Goal: Information Seeking & Learning: Find specific fact

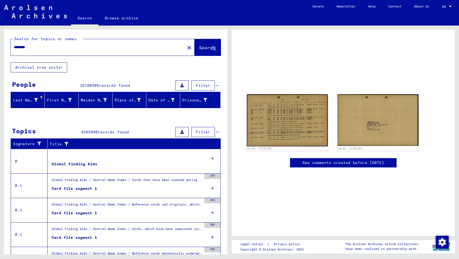
click at [290, 125] on img at bounding box center [287, 120] width 81 height 52
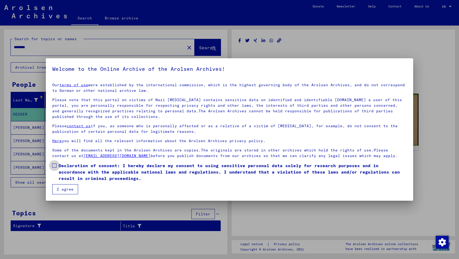
click at [55, 168] on span at bounding box center [54, 166] width 4 height 4
click at [60, 187] on button "I agree" at bounding box center [65, 189] width 26 height 10
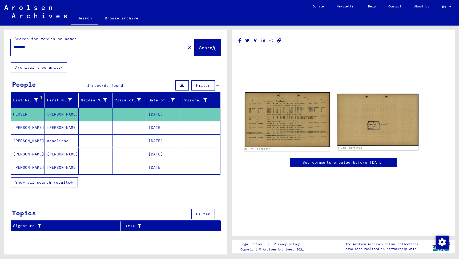
click at [264, 109] on img at bounding box center [287, 119] width 85 height 55
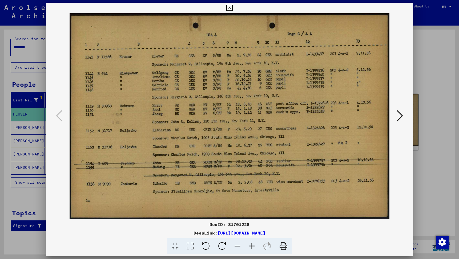
click at [433, 31] on div at bounding box center [229, 129] width 459 height 259
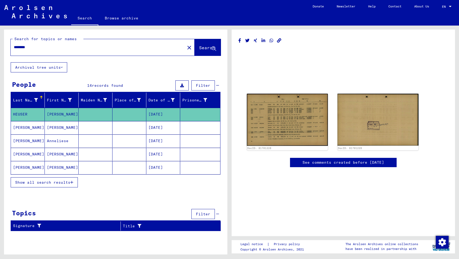
click at [142, 47] on input "********" at bounding box center [98, 48] width 168 height 6
type input "********"
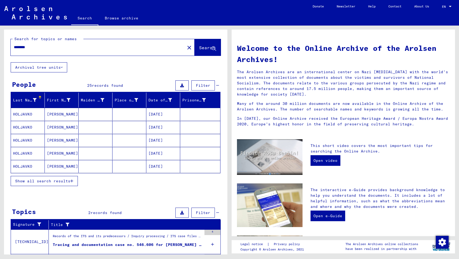
click at [69, 178] on button "Show all search results" at bounding box center [44, 181] width 67 height 10
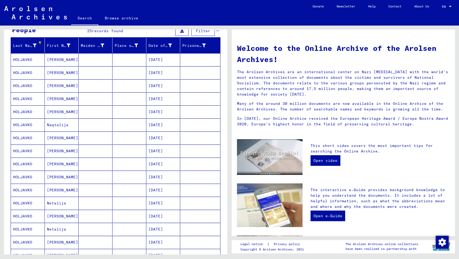
scroll to position [55, 0]
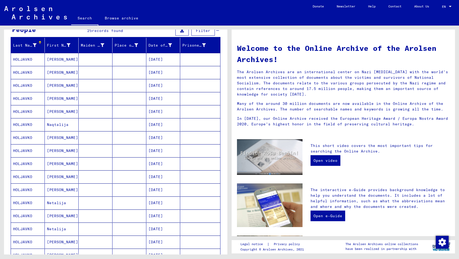
click at [57, 99] on mat-cell "[PERSON_NAME]" at bounding box center [62, 98] width 34 height 13
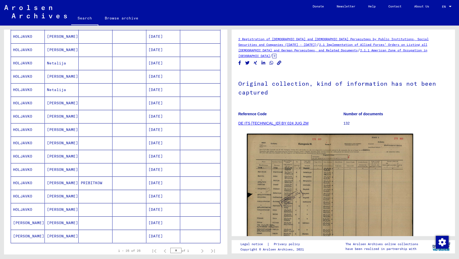
scroll to position [201, 0]
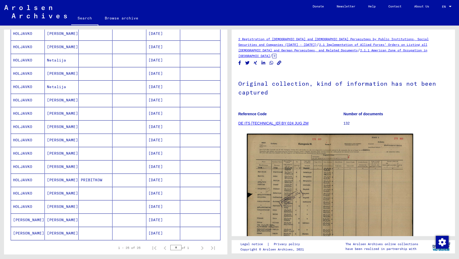
click at [67, 194] on mat-cell "[PERSON_NAME]" at bounding box center [62, 193] width 34 height 13
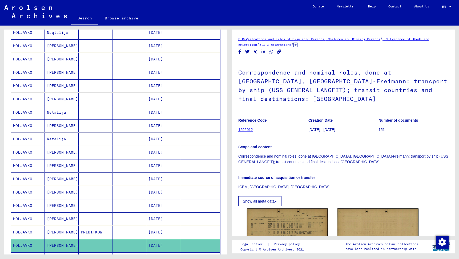
scroll to position [114, 0]
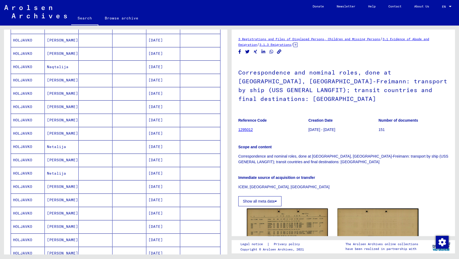
click at [70, 44] on mat-cell "[PERSON_NAME]" at bounding box center [62, 40] width 34 height 13
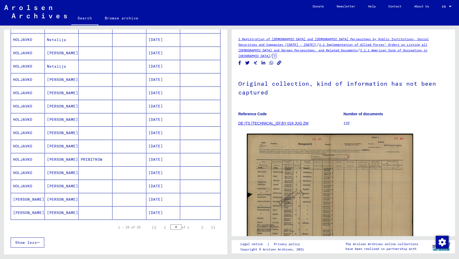
scroll to position [222, 0]
click at [71, 213] on mat-cell "[PERSON_NAME]" at bounding box center [62, 212] width 34 height 13
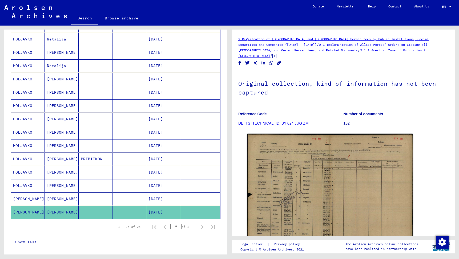
click at [61, 201] on mat-cell "[PERSON_NAME]" at bounding box center [62, 199] width 34 height 13
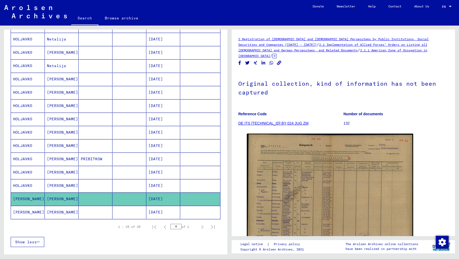
click at [66, 186] on mat-cell "[PERSON_NAME]" at bounding box center [62, 185] width 34 height 13
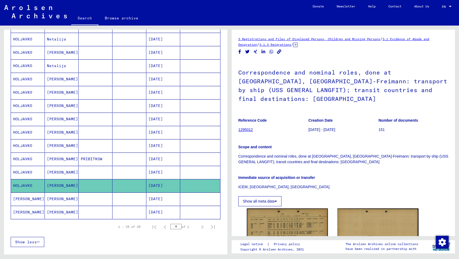
click at [66, 175] on mat-cell "[PERSON_NAME]" at bounding box center [62, 172] width 34 height 13
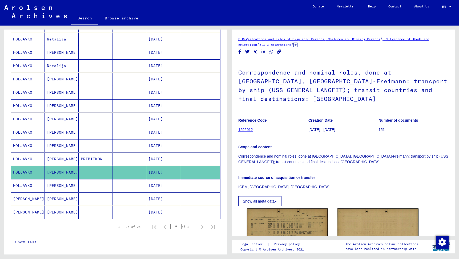
click at [70, 160] on mat-cell "[PERSON_NAME]" at bounding box center [62, 159] width 34 height 13
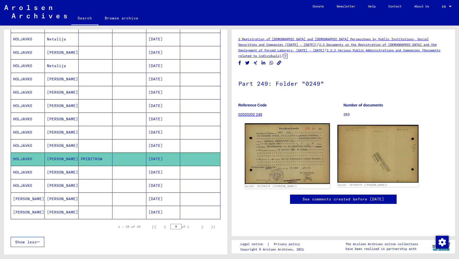
click at [282, 146] on img at bounding box center [287, 153] width 85 height 61
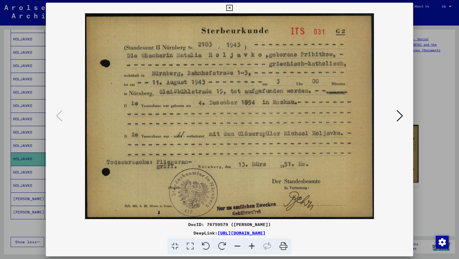
click at [401, 116] on icon at bounding box center [400, 116] width 6 height 13
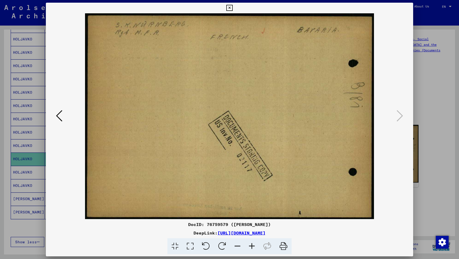
click at [63, 114] on button at bounding box center [59, 116] width 10 height 15
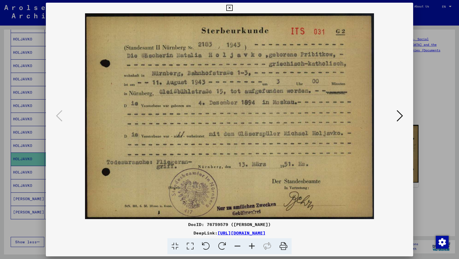
click at [217, 234] on link "[URL][DOMAIN_NAME]" at bounding box center [241, 233] width 48 height 5
click at [402, 118] on icon at bounding box center [400, 116] width 6 height 13
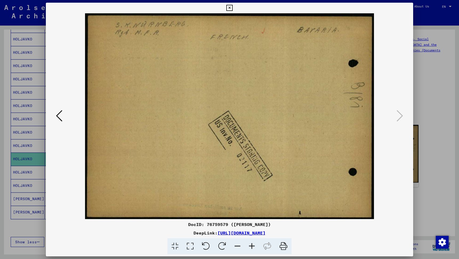
click at [61, 120] on icon at bounding box center [59, 116] width 6 height 13
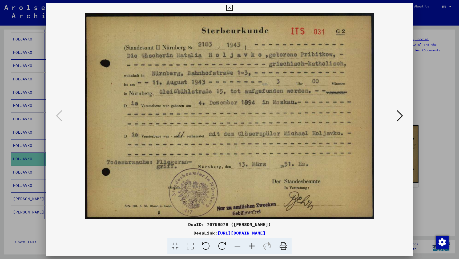
drag, startPoint x: 280, startPoint y: 225, endPoint x: 204, endPoint y: 224, distance: 76.8
click at [204, 224] on div "DocID: 76759579 ([PERSON_NAME])" at bounding box center [229, 224] width 367 height 6
copy div "76759579 ([PERSON_NAME])"
click at [232, 8] on icon at bounding box center [229, 8] width 6 height 6
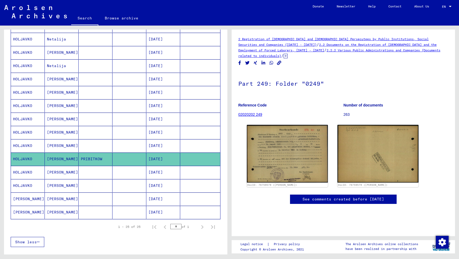
click at [68, 170] on mat-cell "[PERSON_NAME]" at bounding box center [62, 172] width 34 height 13
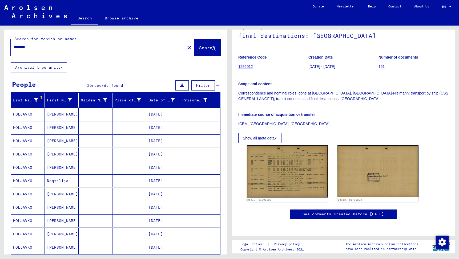
click at [60, 112] on mat-cell "[PERSON_NAME]" at bounding box center [62, 114] width 34 height 13
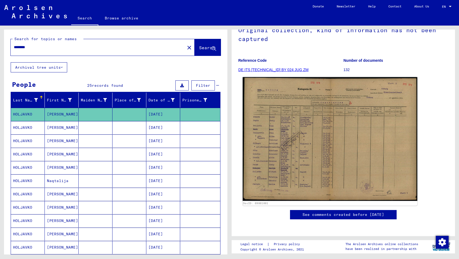
click at [281, 142] on img at bounding box center [330, 139] width 175 height 124
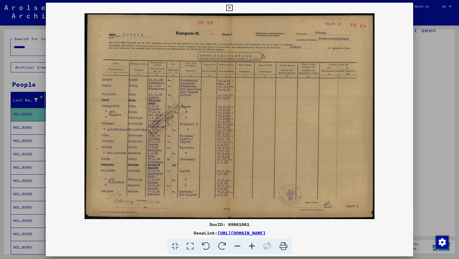
click at [30, 126] on div at bounding box center [229, 129] width 459 height 259
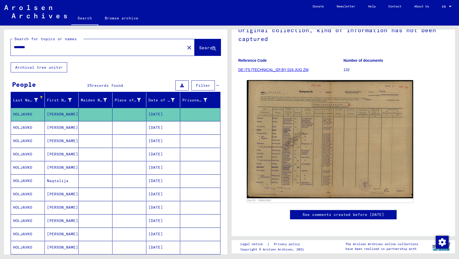
click at [30, 129] on mat-cell "HOLJAVKO" at bounding box center [28, 127] width 34 height 13
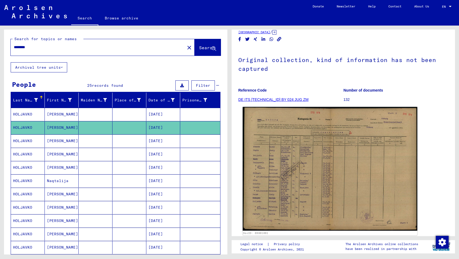
scroll to position [22, 0]
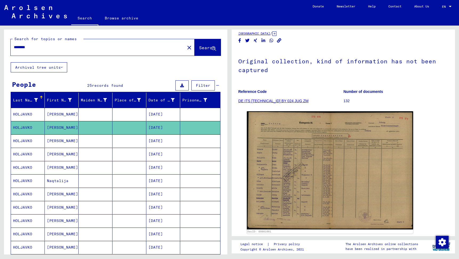
click at [76, 115] on mat-cell "[PERSON_NAME]" at bounding box center [62, 114] width 34 height 13
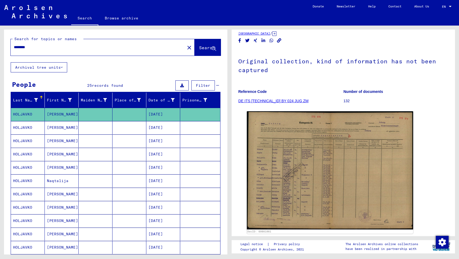
click at [79, 127] on mat-cell at bounding box center [96, 127] width 34 height 13
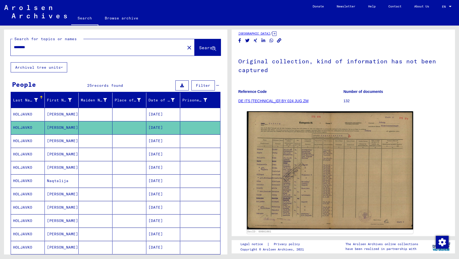
click at [75, 139] on mat-cell "[PERSON_NAME]" at bounding box center [62, 141] width 34 height 13
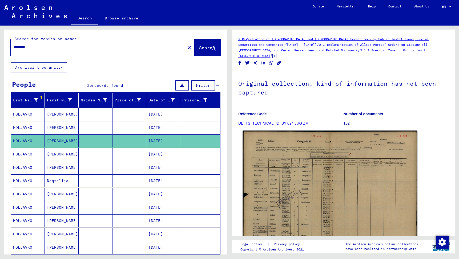
scroll to position [14, 0]
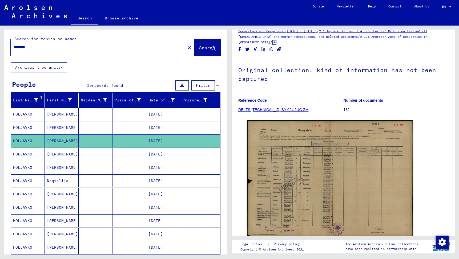
click at [67, 156] on mat-cell "[PERSON_NAME]" at bounding box center [62, 154] width 34 height 13
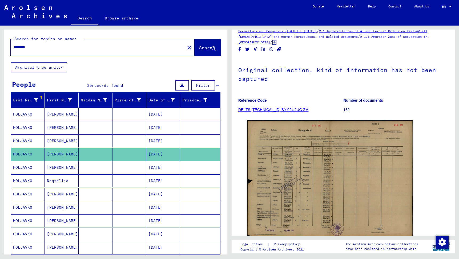
click at [63, 165] on mat-cell "[PERSON_NAME]" at bounding box center [62, 167] width 34 height 13
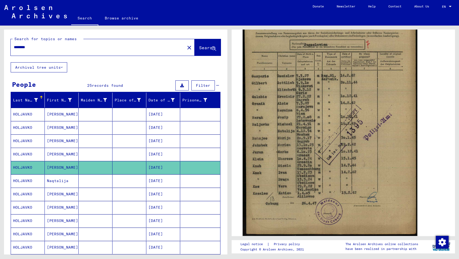
scroll to position [132, 0]
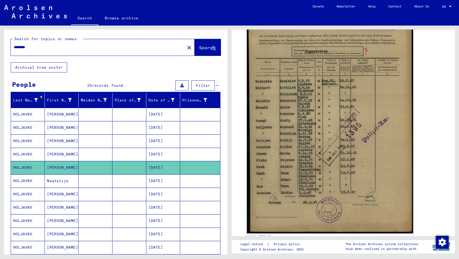
click at [60, 180] on mat-cell "Naqtalija" at bounding box center [62, 181] width 34 height 13
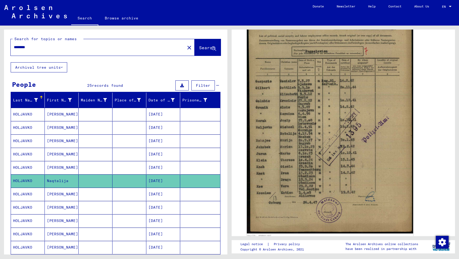
click at [76, 194] on mat-cell "[PERSON_NAME]" at bounding box center [62, 194] width 34 height 13
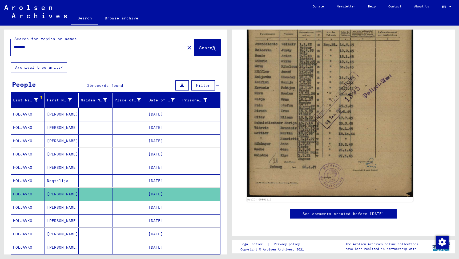
scroll to position [158, 0]
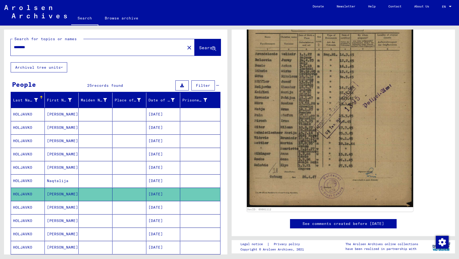
click at [65, 203] on mat-cell "[PERSON_NAME]" at bounding box center [62, 207] width 34 height 13
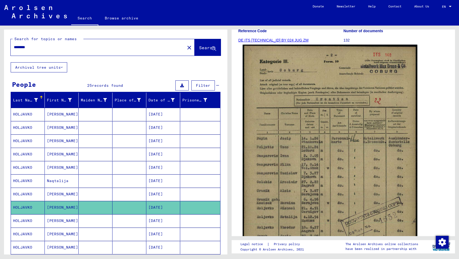
scroll to position [110, 0]
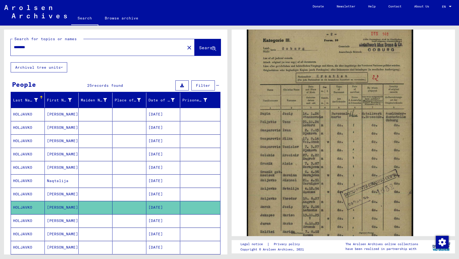
click at [73, 219] on mat-cell "[PERSON_NAME]" at bounding box center [62, 221] width 34 height 13
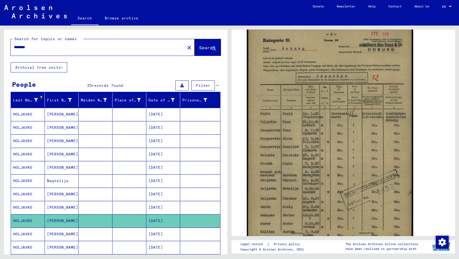
click at [74, 230] on mat-cell "[PERSON_NAME]" at bounding box center [62, 234] width 34 height 13
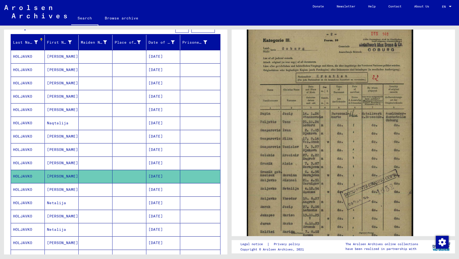
scroll to position [74, 0]
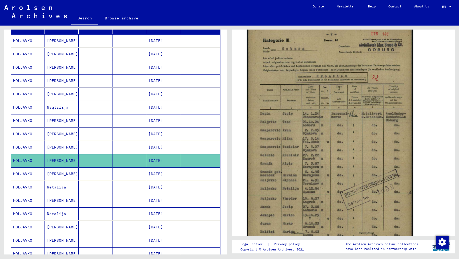
click at [59, 180] on mat-cell "[PERSON_NAME]" at bounding box center [62, 174] width 34 height 13
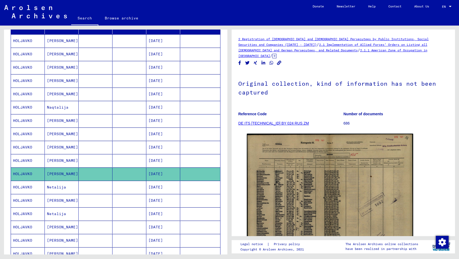
click at [75, 187] on mat-cell "Netalija" at bounding box center [62, 187] width 34 height 13
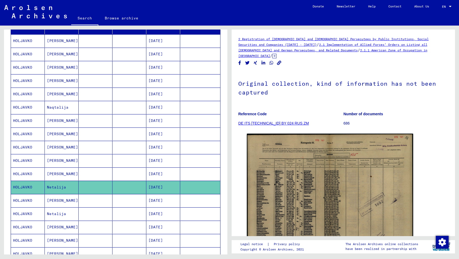
click at [72, 198] on mat-cell "[PERSON_NAME]" at bounding box center [62, 200] width 34 height 13
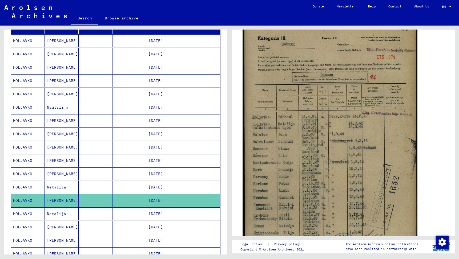
scroll to position [118, 0]
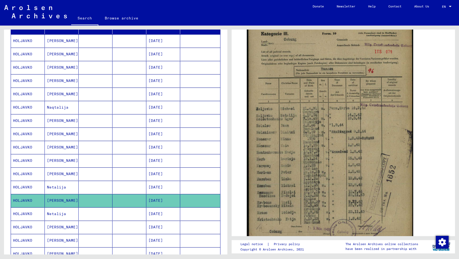
click at [62, 212] on mat-cell "Netalija" at bounding box center [62, 214] width 34 height 13
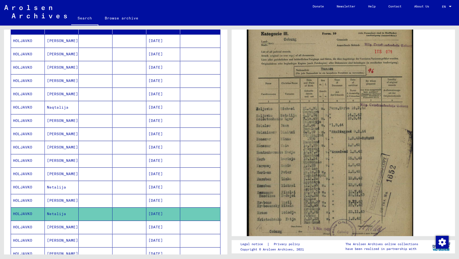
click at [63, 224] on mat-cell "[PERSON_NAME]" at bounding box center [62, 227] width 34 height 13
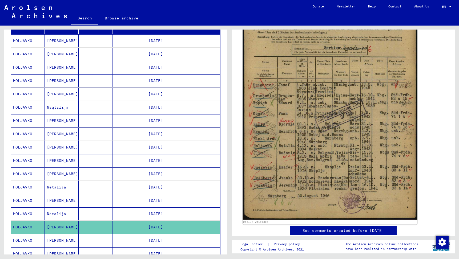
scroll to position [150, 0]
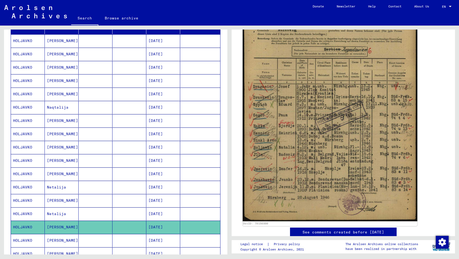
click at [376, 133] on img at bounding box center [330, 99] width 175 height 243
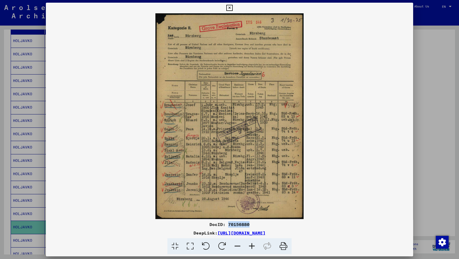
drag, startPoint x: 249, startPoint y: 224, endPoint x: 229, endPoint y: 225, distance: 20.5
click at [229, 225] on div "DocID: 70156880" at bounding box center [229, 224] width 367 height 6
copy div "70156880"
click at [426, 89] on div at bounding box center [229, 129] width 459 height 259
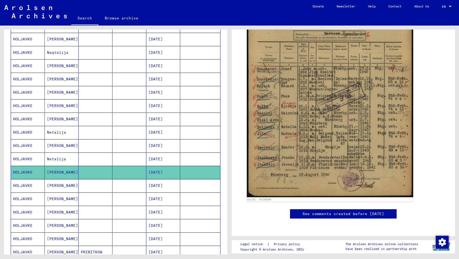
scroll to position [128, 0]
click at [60, 185] on mat-cell "[PERSON_NAME]" at bounding box center [62, 186] width 34 height 13
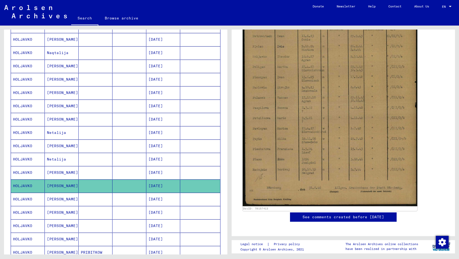
scroll to position [123, 0]
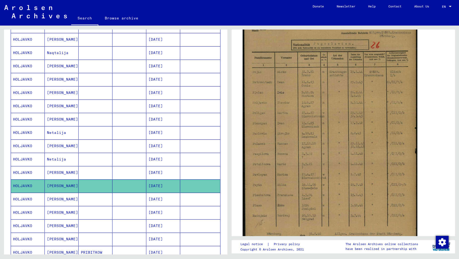
click at [325, 128] on img at bounding box center [330, 129] width 175 height 248
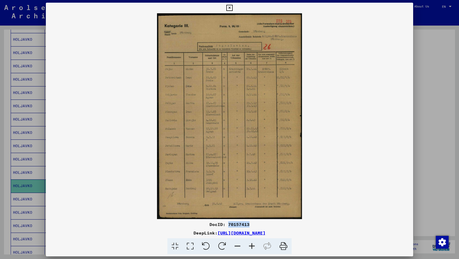
drag, startPoint x: 251, startPoint y: 224, endPoint x: 228, endPoint y: 224, distance: 22.7
click at [228, 224] on div "DocID: 70157413" at bounding box center [229, 224] width 367 height 6
copy div "70157413"
click at [5, 190] on div at bounding box center [229, 129] width 459 height 259
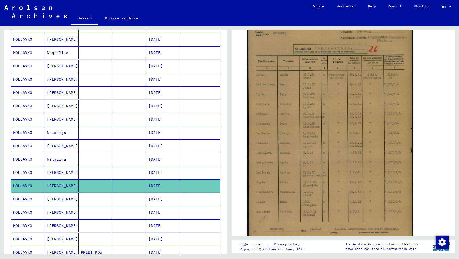
click at [22, 197] on mat-cell "HOLJAVKO" at bounding box center [28, 199] width 34 height 13
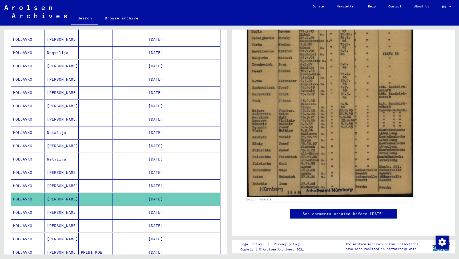
scroll to position [335, 0]
click at [73, 213] on mat-cell "[PERSON_NAME]" at bounding box center [62, 212] width 34 height 13
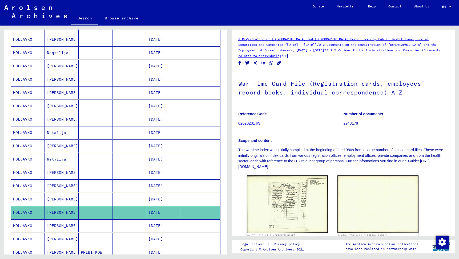
scroll to position [73, 0]
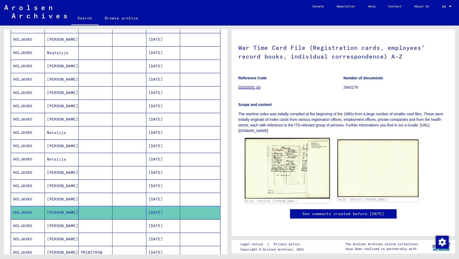
click at [278, 138] on img at bounding box center [287, 168] width 85 height 61
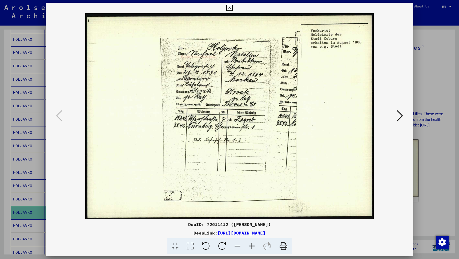
drag, startPoint x: 275, startPoint y: 224, endPoint x: 203, endPoint y: 224, distance: 72.5
click at [203, 224] on div "DocID: 72611412 ([PERSON_NAME])" at bounding box center [229, 224] width 367 height 6
copy div "72611412 ([PERSON_NAME])"
click at [427, 136] on div at bounding box center [229, 129] width 459 height 259
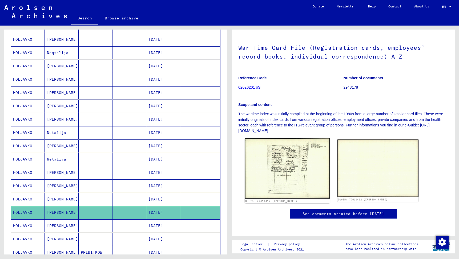
click at [305, 138] on img at bounding box center [287, 168] width 85 height 61
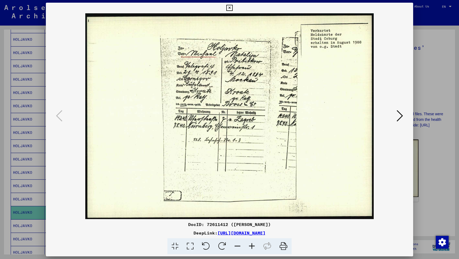
click at [396, 115] on button at bounding box center [400, 116] width 10 height 15
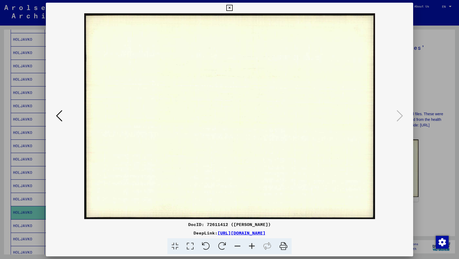
click at [425, 102] on div at bounding box center [229, 129] width 459 height 259
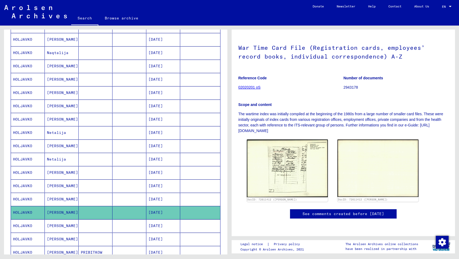
scroll to position [139, 0]
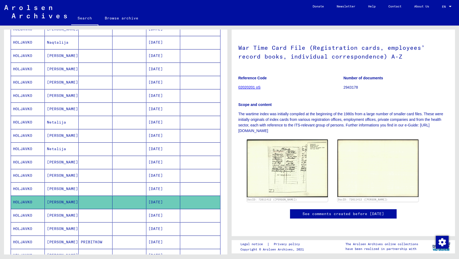
click at [69, 219] on mat-cell "[PERSON_NAME]" at bounding box center [62, 215] width 34 height 13
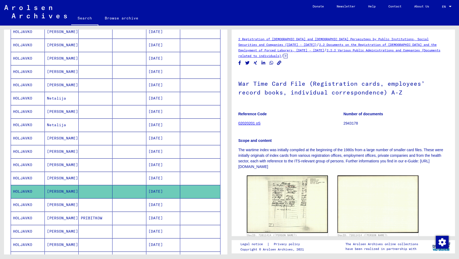
scroll to position [168, 0]
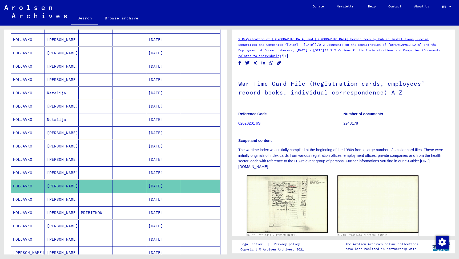
click at [63, 200] on mat-cell "[PERSON_NAME]" at bounding box center [62, 199] width 34 height 13
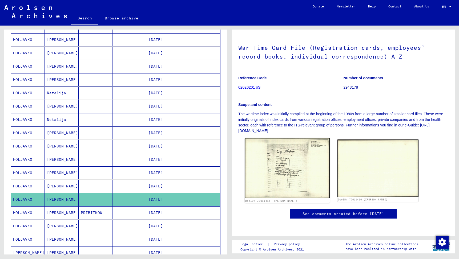
scroll to position [45, 0]
click at [278, 148] on img at bounding box center [287, 168] width 85 height 60
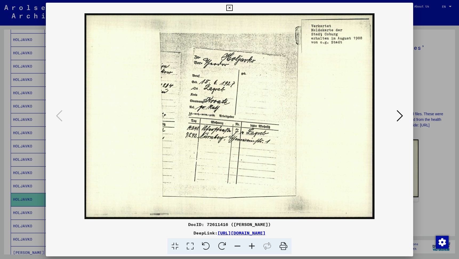
click at [433, 108] on div at bounding box center [229, 129] width 459 height 259
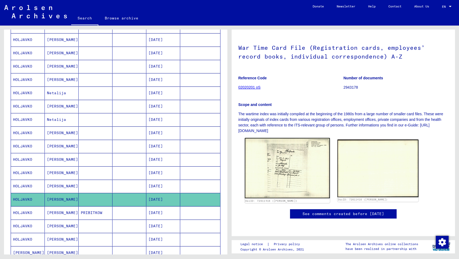
click at [296, 160] on img at bounding box center [287, 168] width 85 height 60
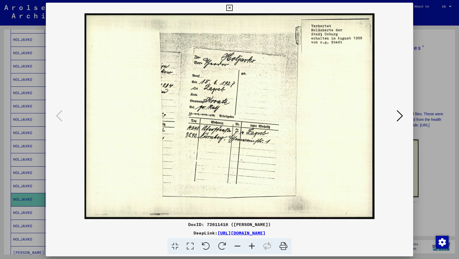
drag, startPoint x: 280, startPoint y: 224, endPoint x: 203, endPoint y: 225, distance: 77.3
click at [203, 225] on div "DocID: 72611416 ([PERSON_NAME])" at bounding box center [229, 224] width 367 height 6
copy div "72611416 ([PERSON_NAME])"
click at [404, 117] on button at bounding box center [400, 116] width 10 height 15
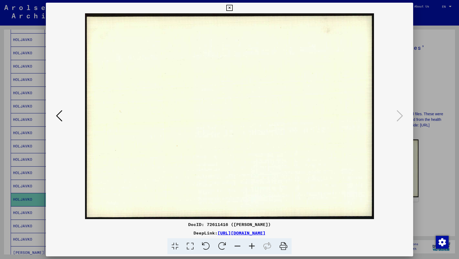
click at [3, 91] on div at bounding box center [229, 129] width 459 height 259
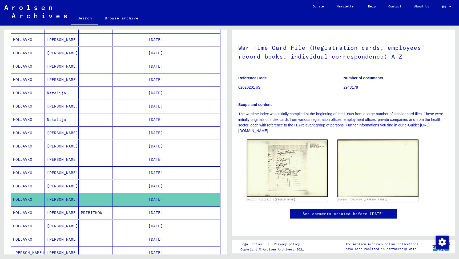
click at [69, 209] on mat-cell "[PERSON_NAME]" at bounding box center [62, 213] width 34 height 13
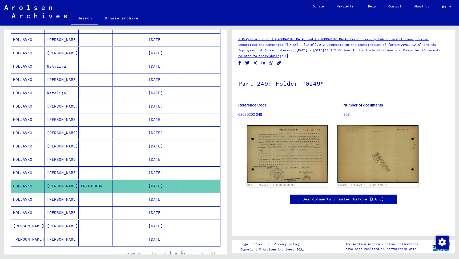
scroll to position [205, 0]
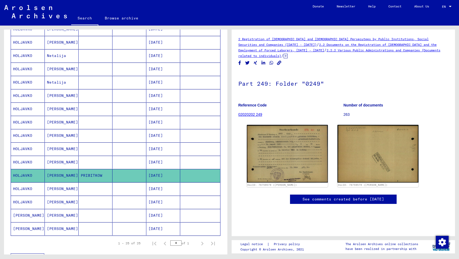
click at [61, 193] on mat-cell "[PERSON_NAME]" at bounding box center [62, 189] width 34 height 13
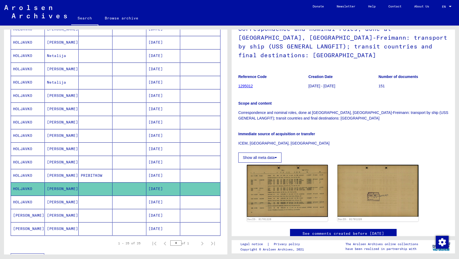
scroll to position [49, 0]
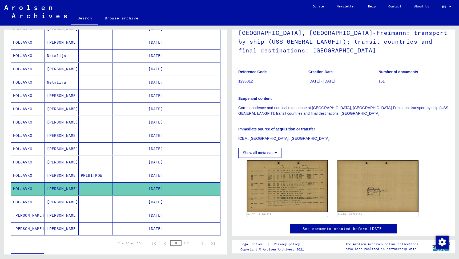
click at [69, 201] on mat-cell "[PERSON_NAME]" at bounding box center [62, 202] width 34 height 13
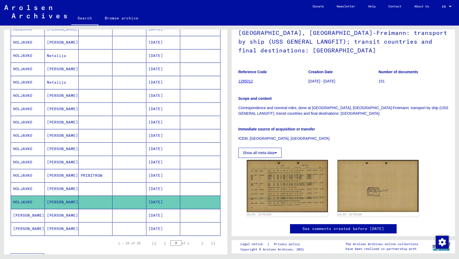
click at [61, 219] on mat-cell "[PERSON_NAME]" at bounding box center [62, 215] width 34 height 13
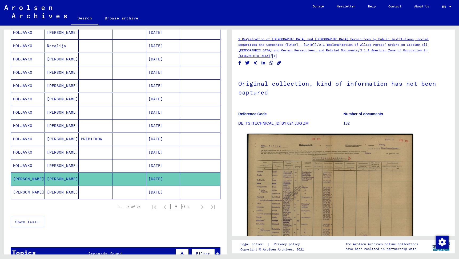
scroll to position [264, 0]
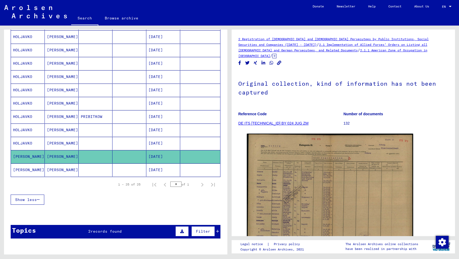
click at [73, 167] on mat-cell "[PERSON_NAME]" at bounding box center [62, 170] width 34 height 13
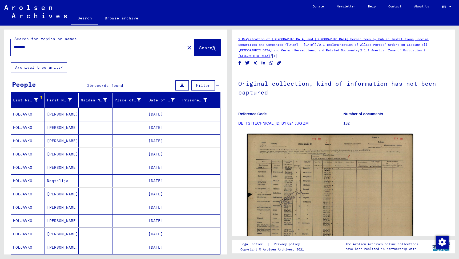
click at [103, 49] on input "********" at bounding box center [98, 48] width 168 height 6
type input "*****"
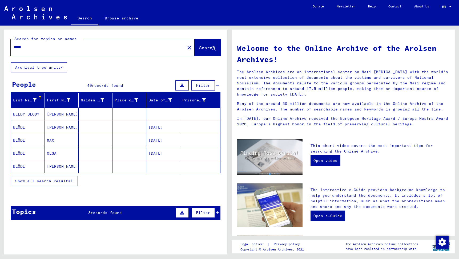
click at [58, 182] on span "Show all search results" at bounding box center [42, 181] width 55 height 5
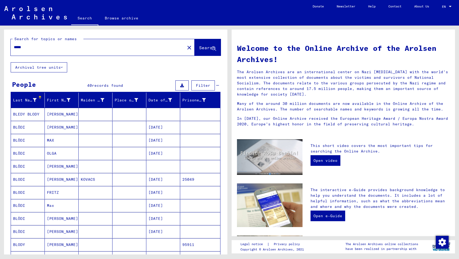
click at [58, 192] on mat-cell "FRITZ" at bounding box center [62, 192] width 34 height 13
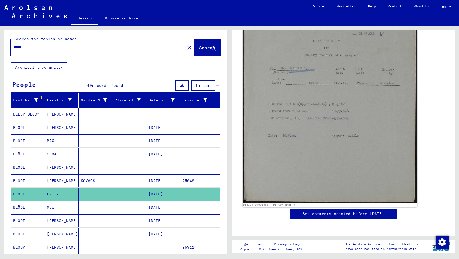
scroll to position [107, 0]
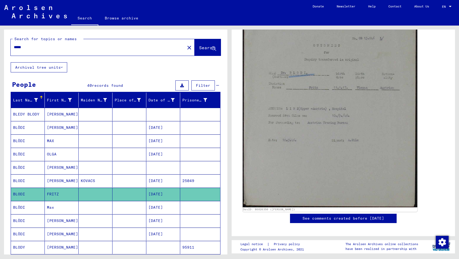
click at [339, 80] on img at bounding box center [330, 94] width 175 height 227
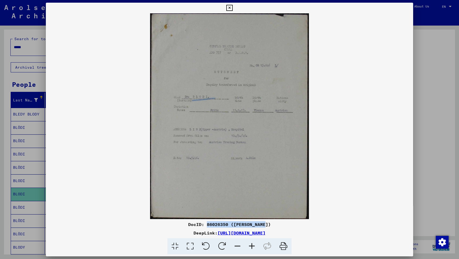
drag, startPoint x: 273, startPoint y: 222, endPoint x: 210, endPoint y: 224, distance: 63.2
click at [210, 224] on div "DocID: 86026350 ([PERSON_NAME])" at bounding box center [229, 224] width 367 height 6
copy div "86026350 ([PERSON_NAME])"
click at [232, 9] on icon at bounding box center [229, 8] width 6 height 6
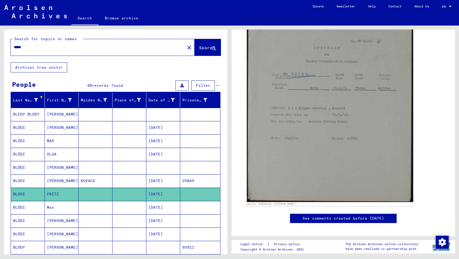
click at [71, 207] on mat-cell "Max" at bounding box center [62, 207] width 34 height 13
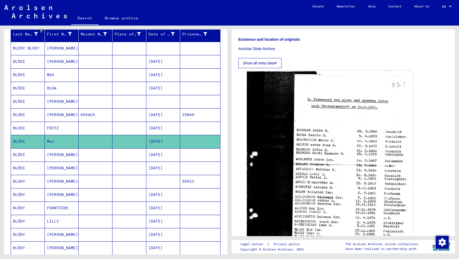
scroll to position [68, 0]
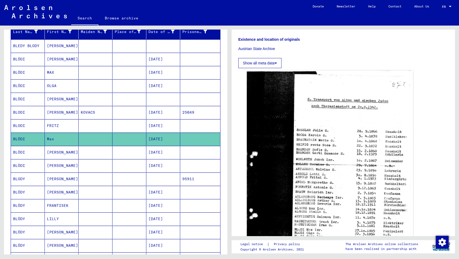
click at [62, 195] on mat-cell "[PERSON_NAME]" at bounding box center [62, 192] width 34 height 13
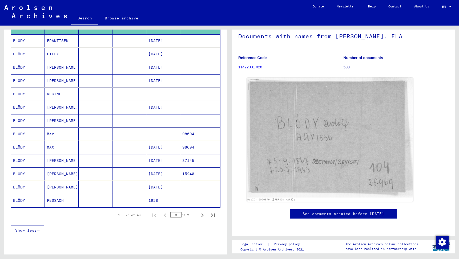
scroll to position [230, 0]
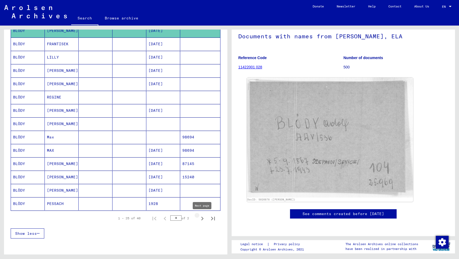
click at [201, 218] on icon "Next page" at bounding box center [202, 218] width 7 height 7
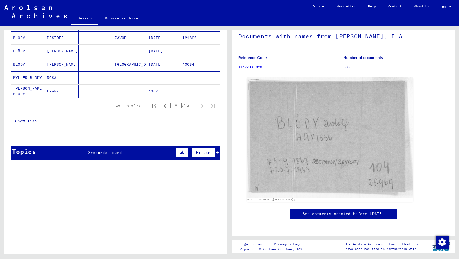
scroll to position [210, 0]
click at [162, 104] on icon "Previous page" at bounding box center [164, 105] width 7 height 7
type input "*"
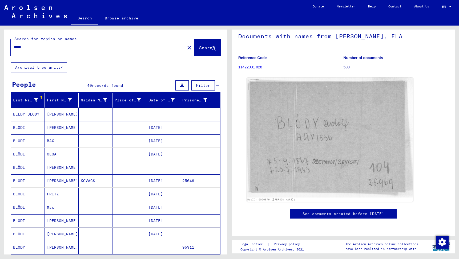
scroll to position [0, 0]
click at [101, 44] on div "*****" at bounding box center [96, 47] width 171 height 12
click at [101, 45] on input "*****" at bounding box center [98, 48] width 168 height 6
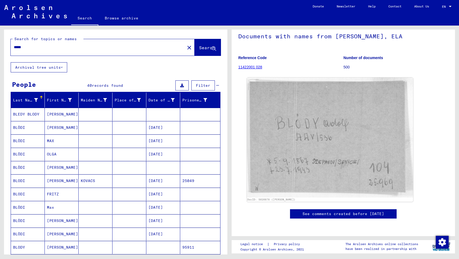
click at [73, 182] on mat-cell "[PERSON_NAME]" at bounding box center [62, 181] width 34 height 13
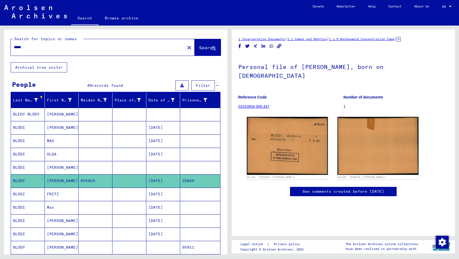
click at [423, 6] on link "About Us" at bounding box center [422, 6] width 28 height 13
click at [98, 52] on div "*****" at bounding box center [96, 47] width 171 height 12
click at [91, 49] on input "*****" at bounding box center [98, 48] width 168 height 6
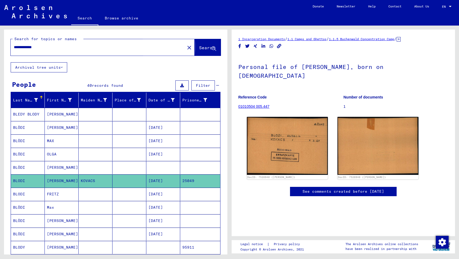
click at [195, 53] on button "Search" at bounding box center [208, 47] width 26 height 17
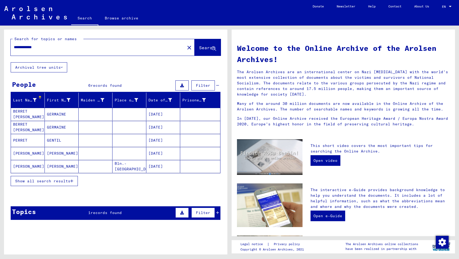
click at [65, 185] on button "Show all search results" at bounding box center [44, 181] width 67 height 10
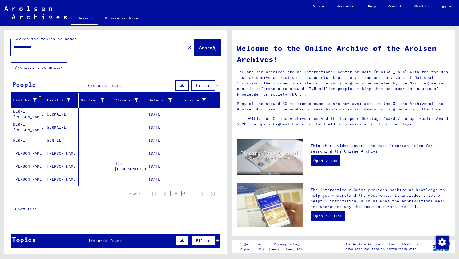
click at [87, 48] on input "**********" at bounding box center [96, 48] width 165 height 6
type input "*"
click at [199, 49] on span "Search" at bounding box center [207, 47] width 16 height 5
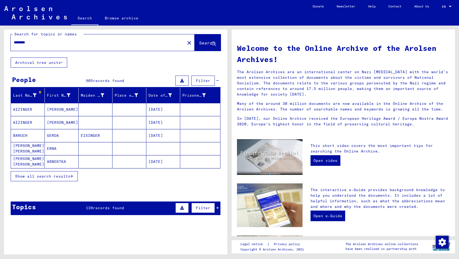
scroll to position [1, 0]
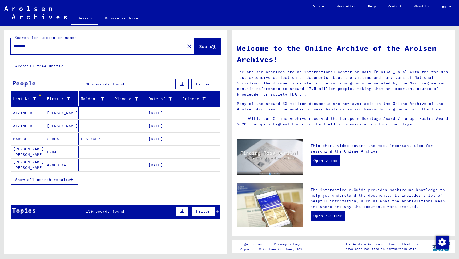
click at [63, 180] on span "Show all search results" at bounding box center [42, 180] width 55 height 5
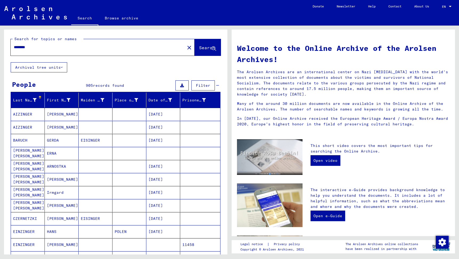
scroll to position [0, 0]
click at [210, 87] on span "Filter" at bounding box center [203, 85] width 14 height 5
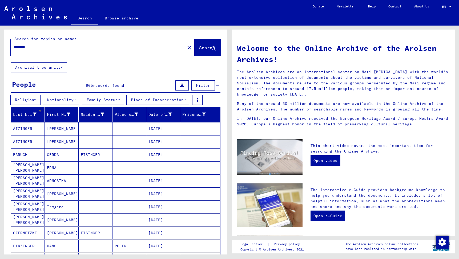
click at [15, 48] on input "********" at bounding box center [96, 48] width 165 height 6
type input "**********"
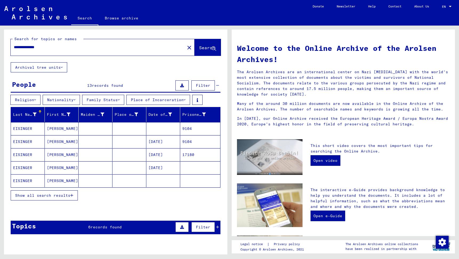
click at [39, 129] on mat-cell "EISINGER" at bounding box center [28, 128] width 34 height 13
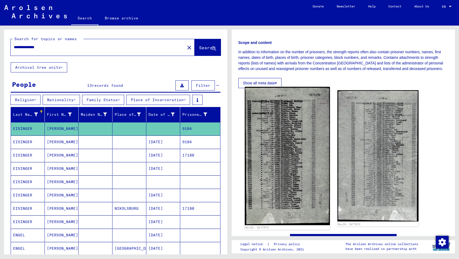
scroll to position [71, 0]
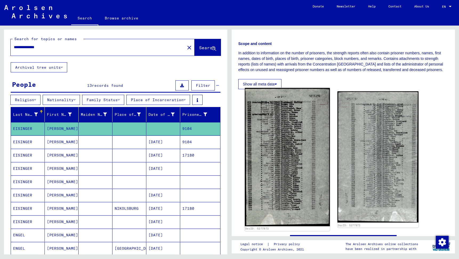
click at [276, 161] on img at bounding box center [287, 157] width 85 height 139
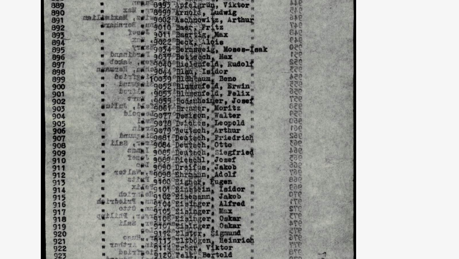
drag, startPoint x: 100, startPoint y: 49, endPoint x: 100, endPoint y: 40, distance: 8.5
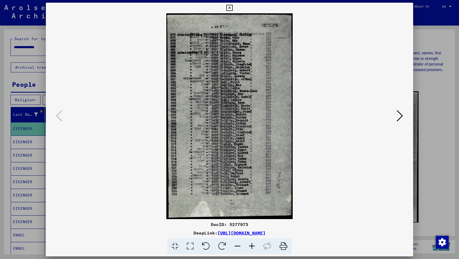
click at [232, 8] on icon at bounding box center [229, 8] width 6 height 6
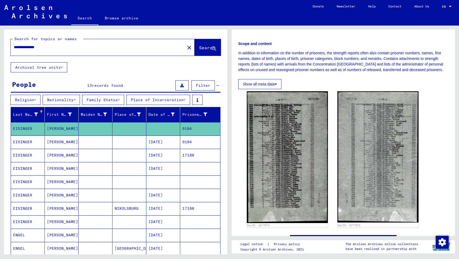
click at [75, 142] on mat-cell "[PERSON_NAME]" at bounding box center [62, 142] width 34 height 13
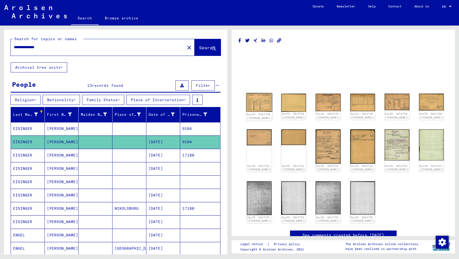
click at [259, 100] on img at bounding box center [259, 102] width 26 height 19
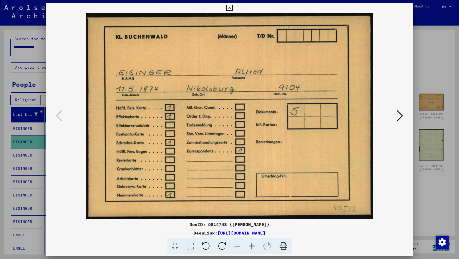
click at [401, 116] on icon at bounding box center [400, 116] width 6 height 13
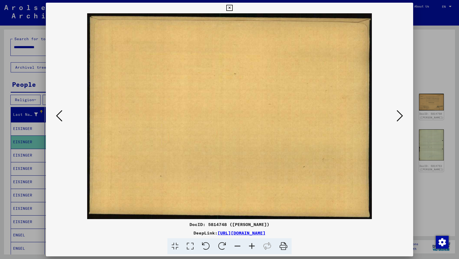
click at [401, 116] on icon at bounding box center [400, 116] width 6 height 13
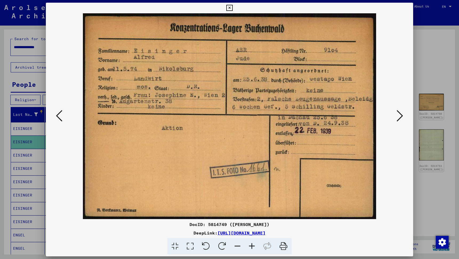
click at [401, 116] on icon at bounding box center [400, 116] width 6 height 13
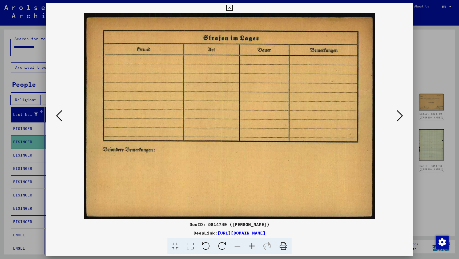
click at [401, 116] on icon at bounding box center [400, 116] width 6 height 13
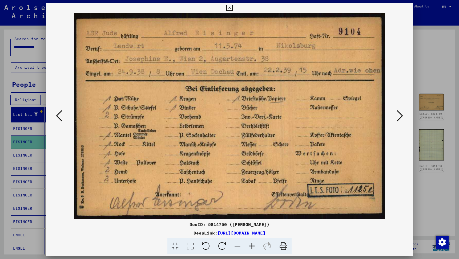
click at [401, 116] on icon at bounding box center [400, 116] width 6 height 13
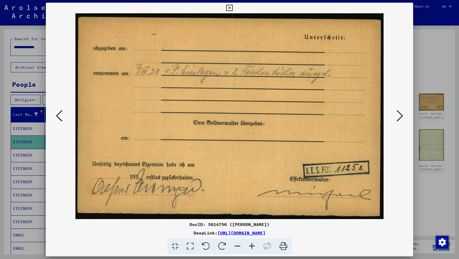
click at [401, 116] on icon at bounding box center [400, 116] width 6 height 13
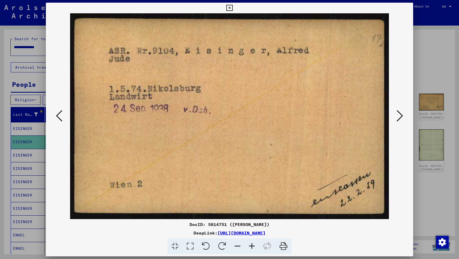
click at [401, 116] on icon at bounding box center [400, 116] width 6 height 13
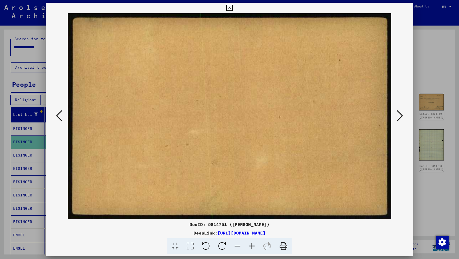
click at [401, 116] on icon at bounding box center [400, 116] width 6 height 13
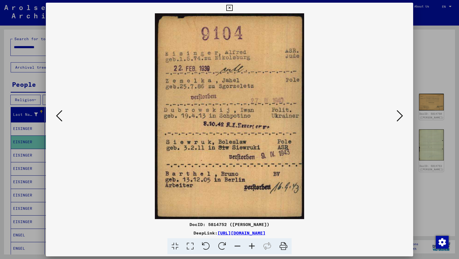
click at [400, 114] on icon at bounding box center [400, 116] width 6 height 13
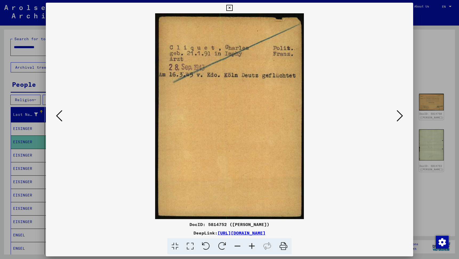
click at [401, 114] on icon at bounding box center [400, 116] width 6 height 13
